Goal: Task Accomplishment & Management: Use online tool/utility

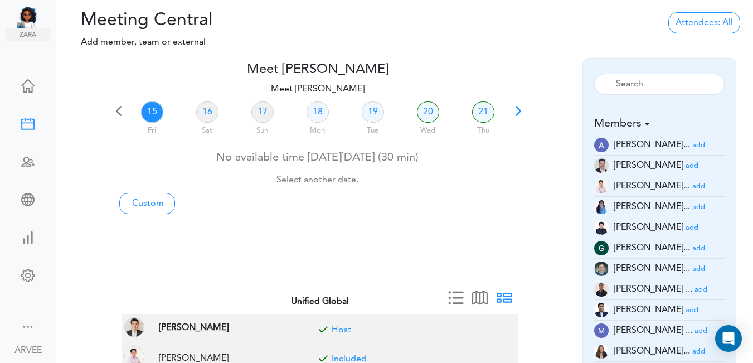
click at [152, 110] on link "15" at bounding box center [152, 111] width 22 height 21
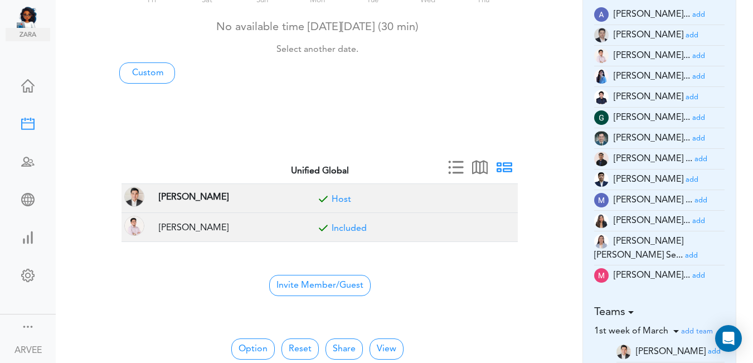
scroll to position [142, 0]
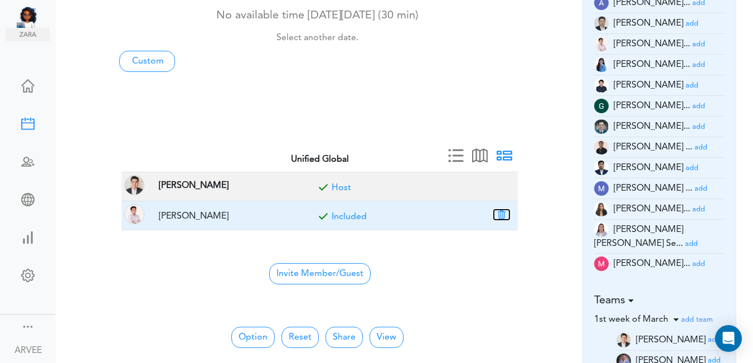
click at [498, 212] on button "button" at bounding box center [502, 215] width 16 height 10
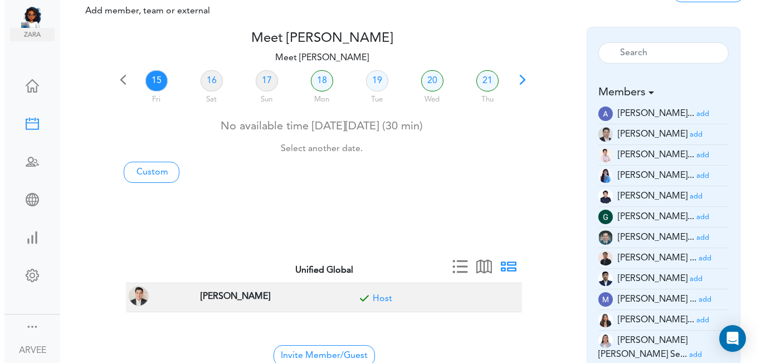
scroll to position [0, 0]
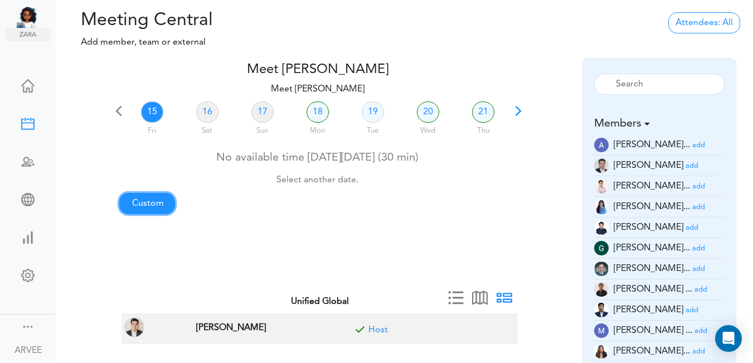
click at [147, 201] on link "Custom" at bounding box center [147, 203] width 56 height 21
type input "Meet [PERSON_NAME]"
type input "[URL][DOMAIN_NAME][SECURITY_DATA]"
type input "[DATE]T15:00"
type input "[DATE]T15:30"
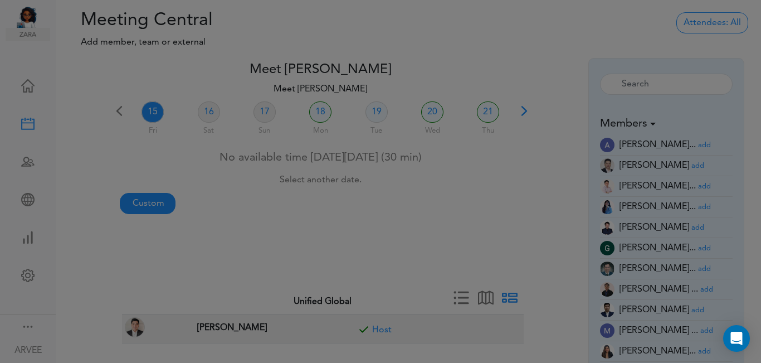
click at [147, 201] on div at bounding box center [380, 181] width 761 height 363
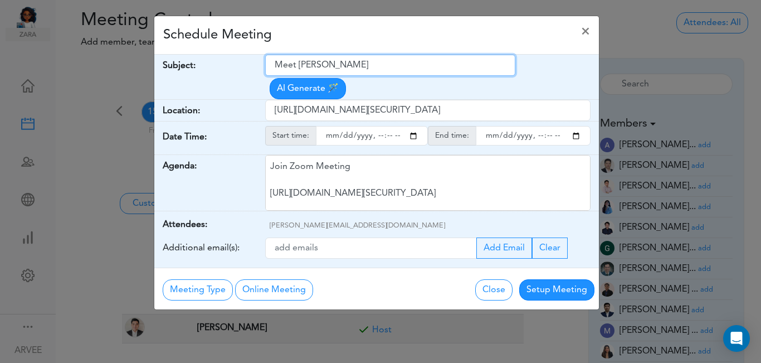
drag, startPoint x: 274, startPoint y: 66, endPoint x: 363, endPoint y: 63, distance: 88.7
click at [363, 63] on input "Meet [PERSON_NAME]" at bounding box center [390, 65] width 250 height 21
paste input "[INTERNAL] YE Tax Team Training Planning - Finalization of Venue"
click at [295, 65] on input "[INTERNAL] YE Tax Team Training Planning - Finalization of Venue" at bounding box center [390, 65] width 250 height 21
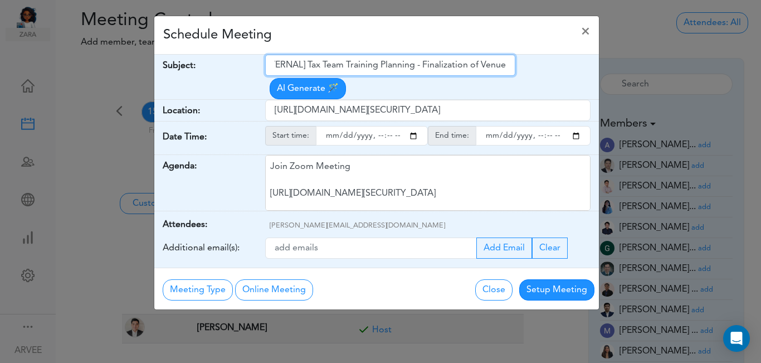
scroll to position [0, 18]
type input "[INTERNAL] Tax Team Training Planning - Finalization of Venue"
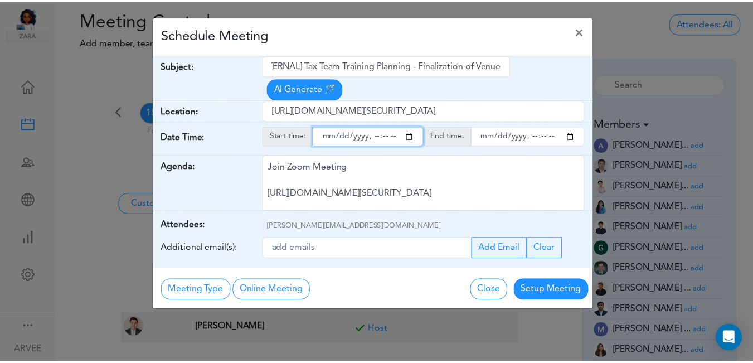
scroll to position [0, 0]
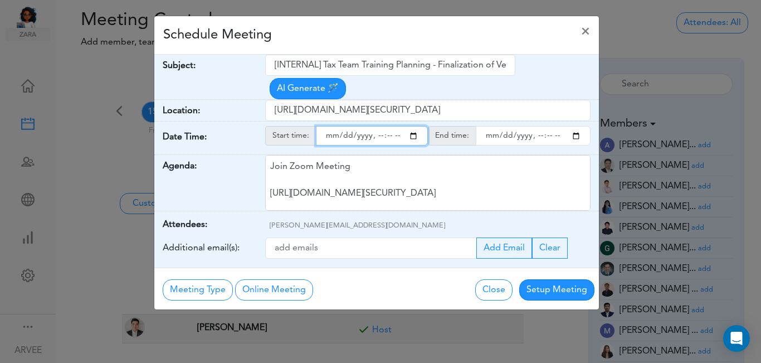
click at [415, 126] on input "starttime" at bounding box center [372, 136] width 112 height 20
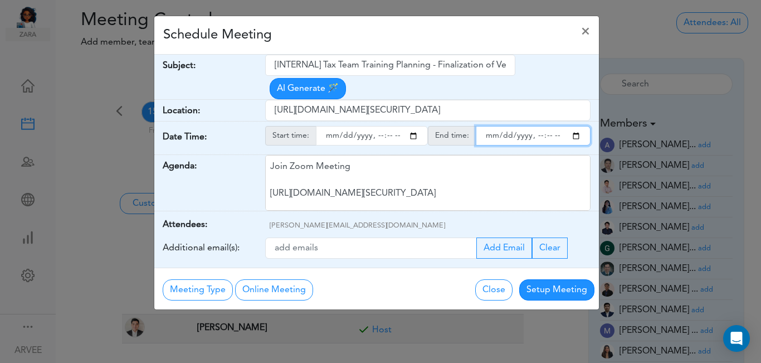
type input "[DATE]T20:00"
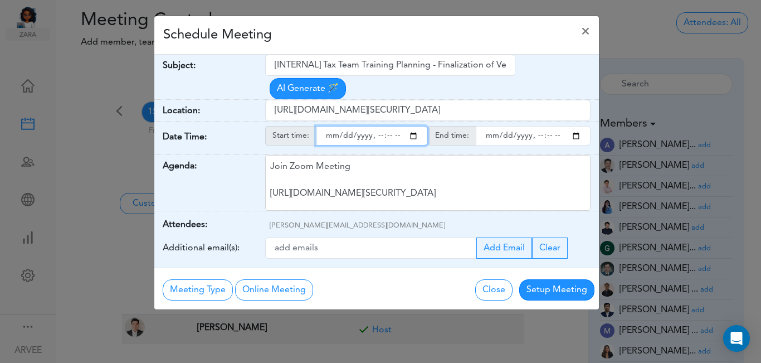
click at [576, 126] on input "endtime" at bounding box center [533, 136] width 115 height 20
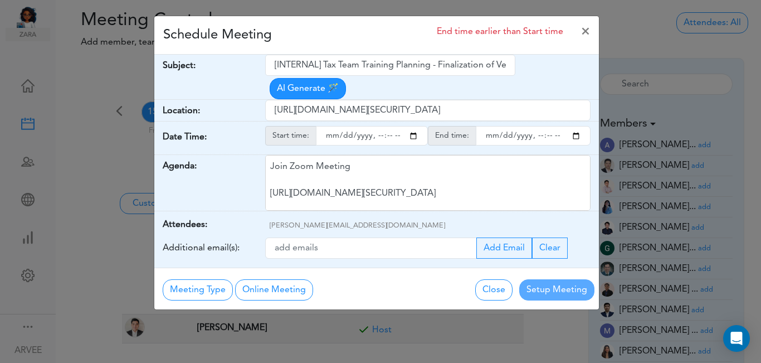
type input "[DATE]T21:30"
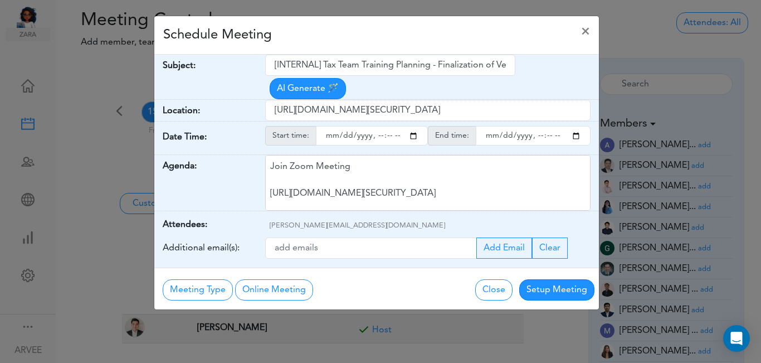
click at [378, 40] on div "Schedule Meeting ×" at bounding box center [376, 35] width 445 height 38
click at [548, 279] on button "Setup Meeting" at bounding box center [556, 289] width 75 height 21
